Goal: Task Accomplishment & Management: Manage account settings

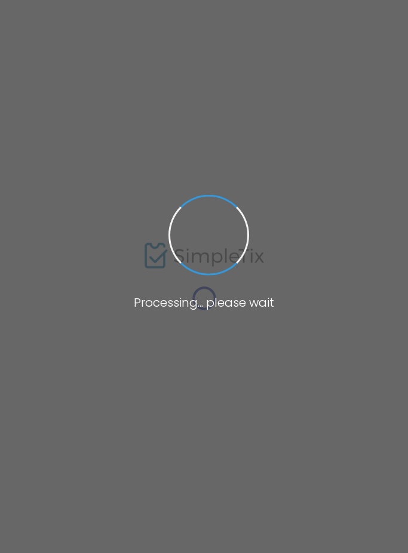
type input "[URL]"
radio input "false"
radio input "true"
type input "Philly Book & Sip Club"
type input "2679942130"
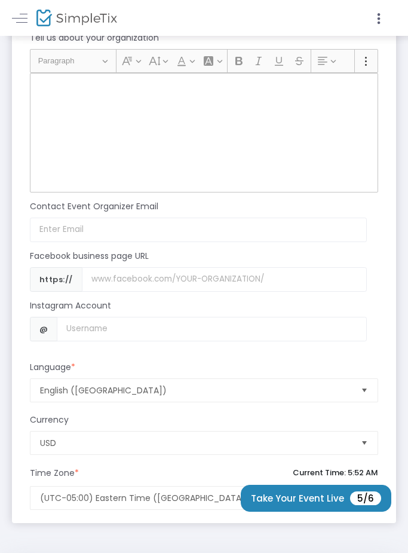
scroll to position [1210, 0]
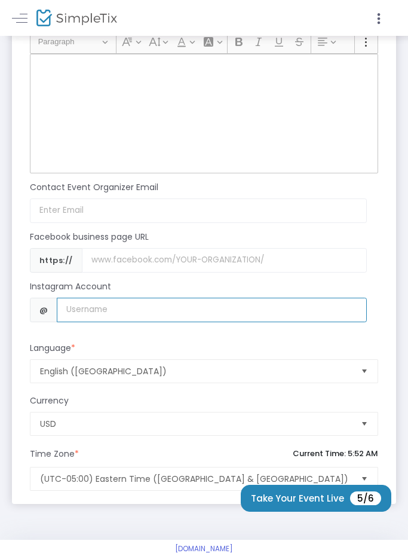
click at [164, 322] on input "Username" at bounding box center [212, 310] width 310 height 25
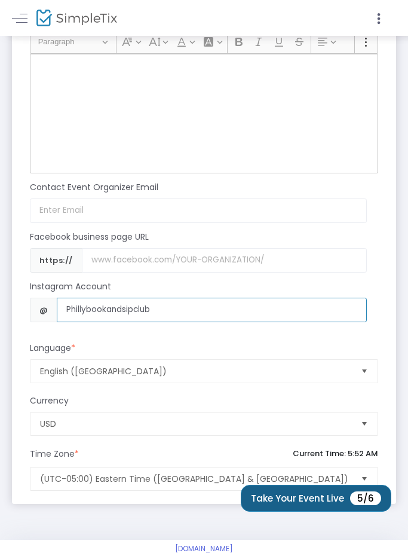
type input "Phillybookandsipclub"
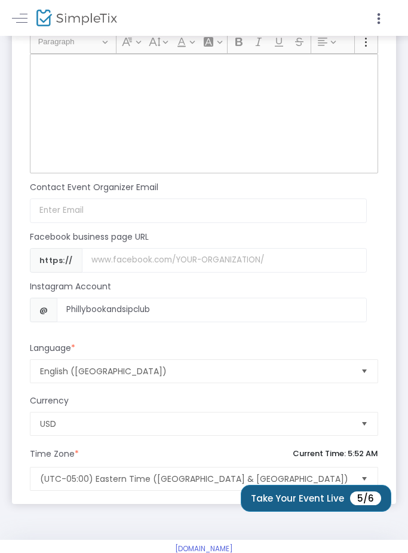
click at [316, 512] on button "Take Your Event Live 5/6" at bounding box center [316, 498] width 151 height 27
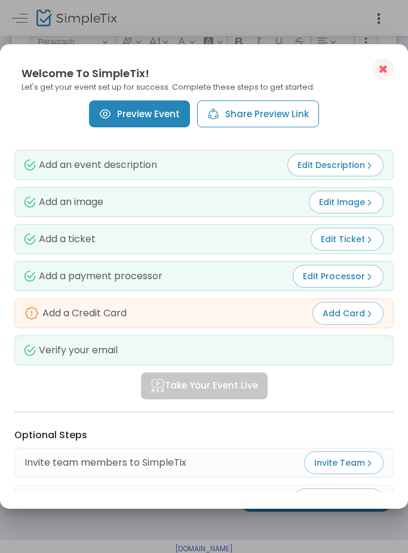
scroll to position [0, 0]
click at [338, 233] on span "Edit Ticket" at bounding box center [347, 239] width 53 height 12
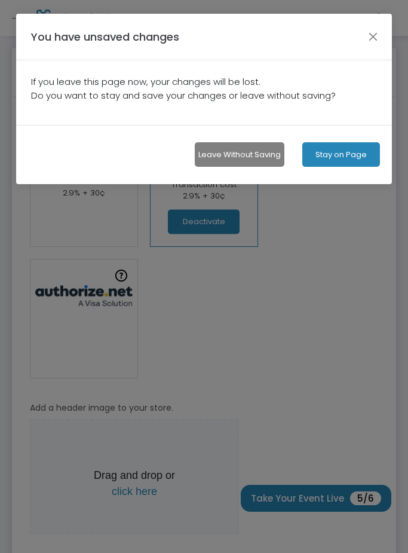
click at [325, 155] on button "Stay on Page" at bounding box center [341, 154] width 78 height 25
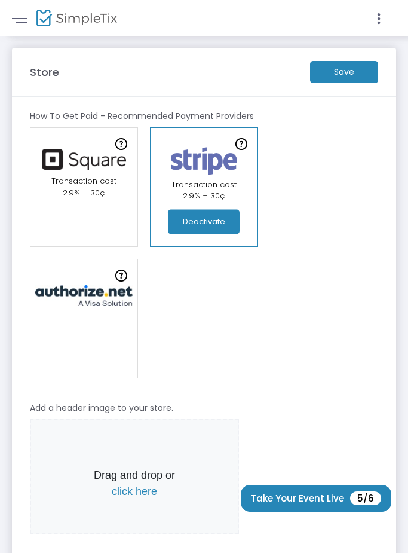
click at [344, 72] on m-button "Save" at bounding box center [344, 72] width 68 height 22
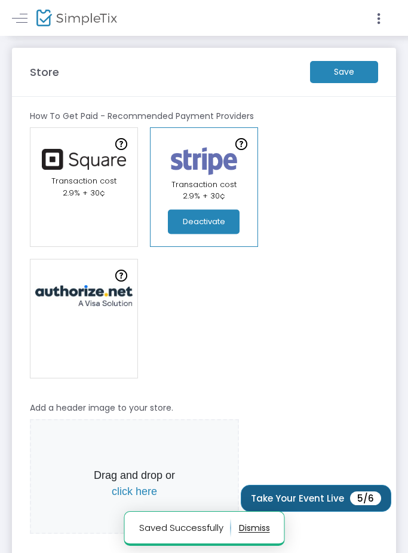
click at [299, 503] on button "Take Your Event Live 5/6" at bounding box center [316, 498] width 151 height 27
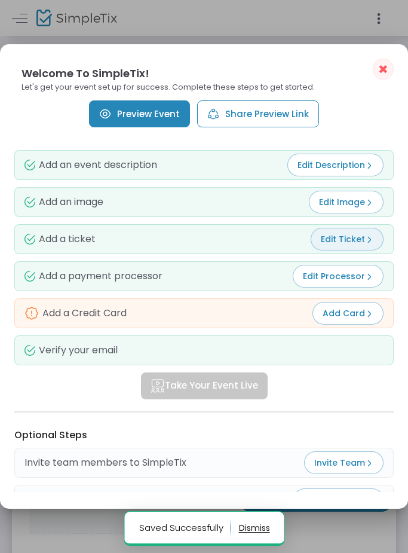
click at [353, 233] on span "Edit Ticket" at bounding box center [347, 239] width 53 height 12
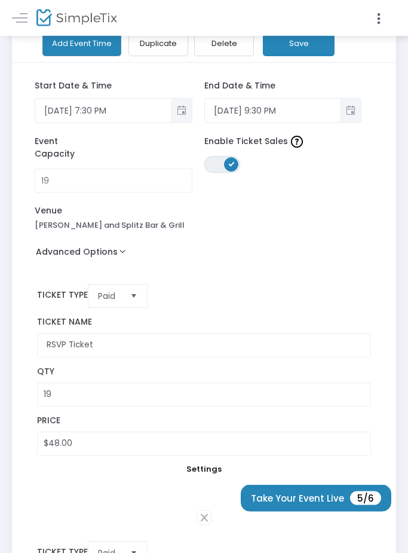
scroll to position [141, 0]
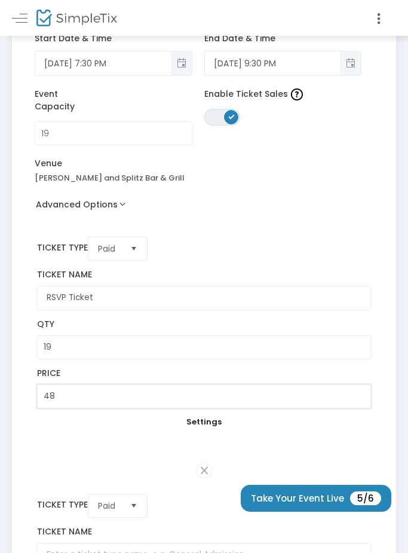
click at [79, 397] on input "48" at bounding box center [205, 396] width 334 height 23
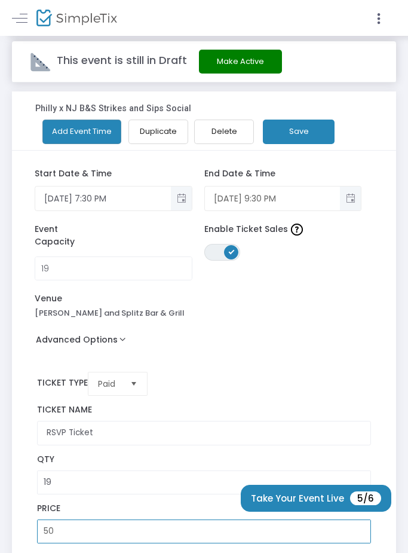
scroll to position [0, 0]
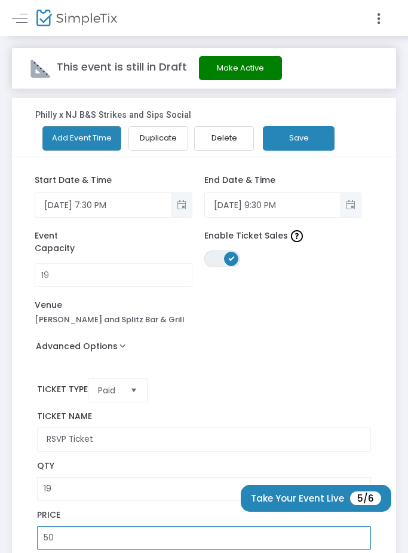
type input "$50.00"
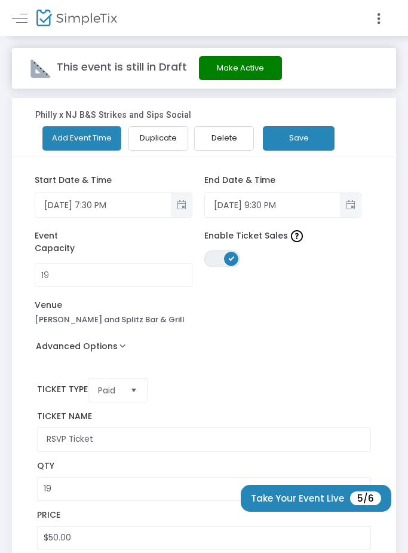
click at [299, 137] on button "Save" at bounding box center [299, 138] width 72 height 25
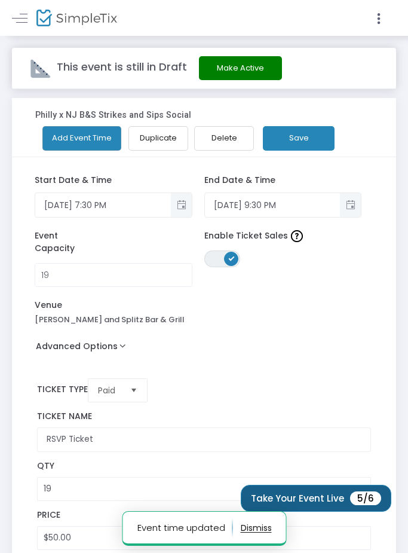
click at [329, 499] on button "Take Your Event Live 5/6" at bounding box center [316, 498] width 151 height 27
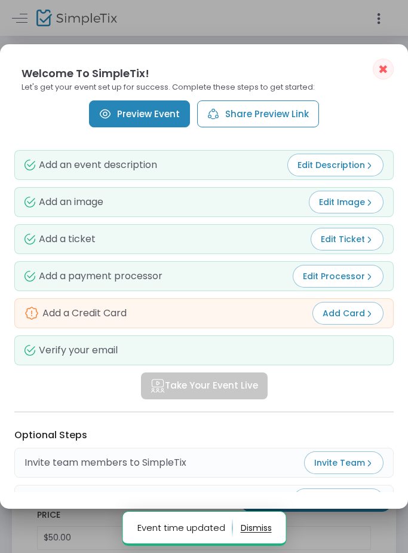
click at [155, 100] on link "Preview Event" at bounding box center [139, 113] width 101 height 27
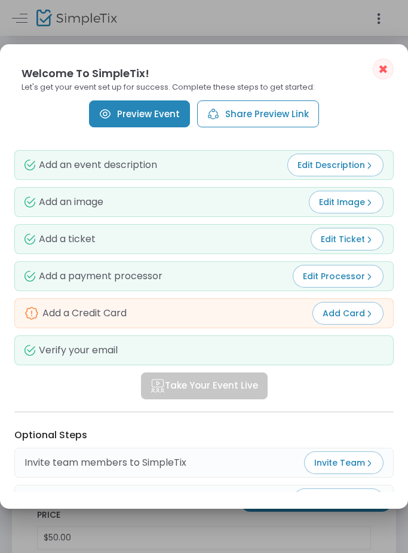
click at [342, 307] on span "Add Card" at bounding box center [348, 313] width 51 height 12
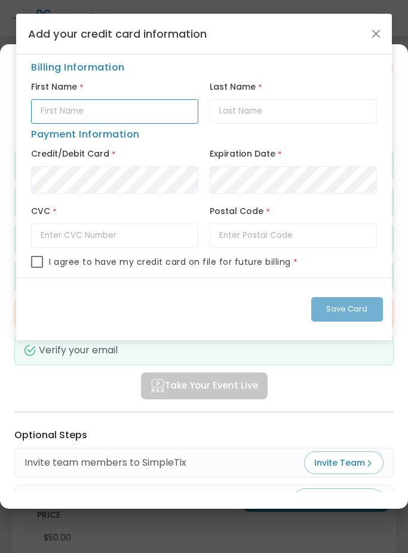
click at [130, 113] on input "text" at bounding box center [114, 111] width 167 height 25
type input "Ijanae"
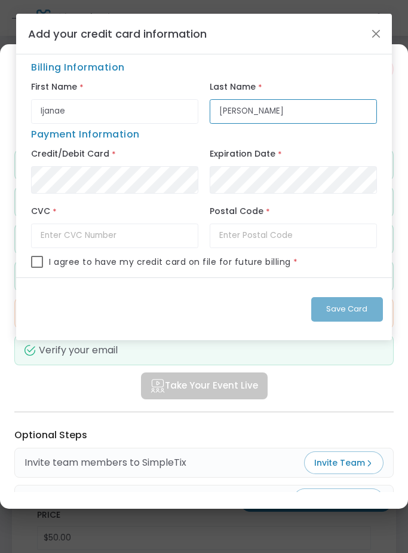
type input "[PERSON_NAME]"
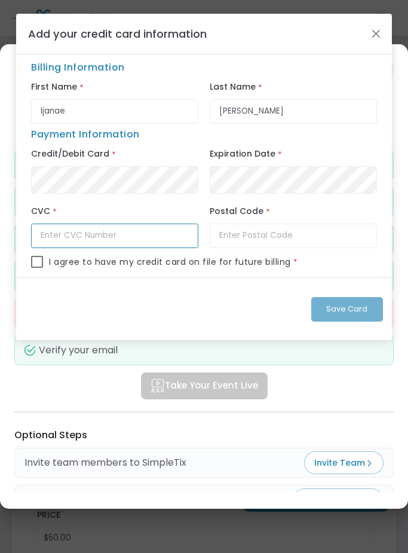
type input "049"
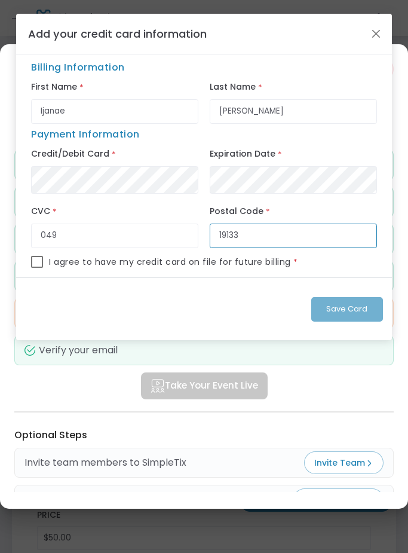
type input "19133"
click at [33, 265] on span at bounding box center [37, 262] width 12 height 12
click at [36, 268] on input "checkbox" at bounding box center [36, 268] width 1 height 1
checkbox input "true"
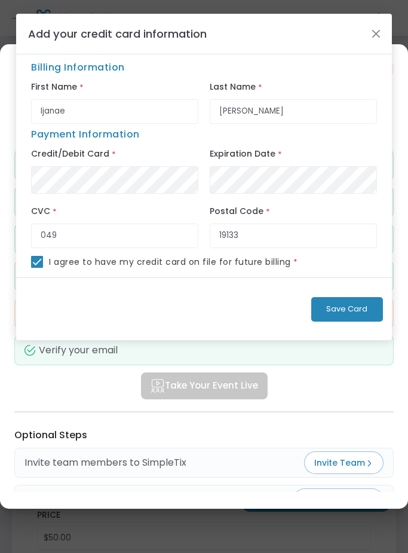
click at [337, 314] on span "Save Card" at bounding box center [346, 308] width 41 height 11
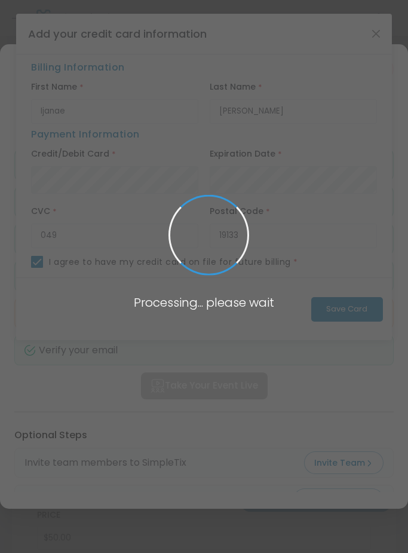
checkbox input "false"
